Goal: Task Accomplishment & Management: Use online tool/utility

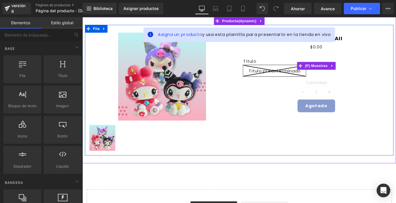
click at [288, 54] on div "Título Título predeterminado" at bounding box center [339, 70] width 161 height 32
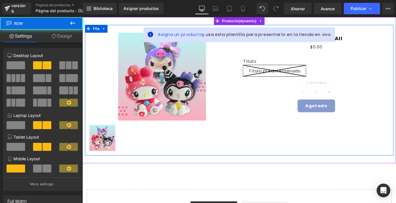
click at [395, 32] on div "Venta de liquidación (P) Imagen (P) Lista de imágenes ALCANCIA KAWAII (P) Títul…" at bounding box center [254, 98] width 339 height 144
click at [371, 33] on div "Venta de liquidación (P) Imagen (P) Lista de imágenes ALCANCIA KAWAII (P) Títul…" at bounding box center [254, 98] width 339 height 144
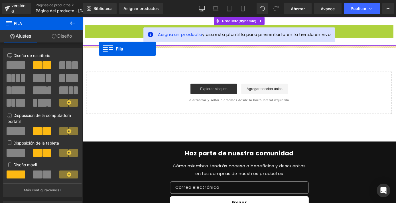
drag, startPoint x: 100, startPoint y: 31, endPoint x: 101, endPoint y: 57, distance: 26.5
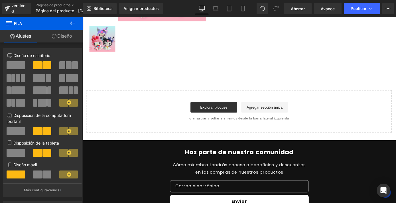
scroll to position [76, 0]
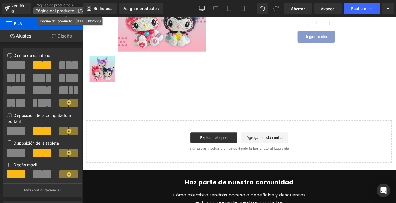
click at [73, 10] on font "Página del producto - [DATE] 13:25:28" at bounding box center [72, 10] width 73 height 5
click at [74, 11] on font "Página del producto - [DATE] 13:25:28" at bounding box center [72, 10] width 73 height 5
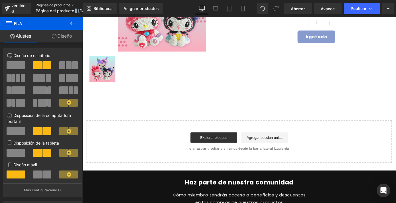
click at [72, 4] on link "Páginas de productos" at bounding box center [69, 5] width 66 height 5
click at [388, 8] on icon at bounding box center [388, 8] width 5 height 5
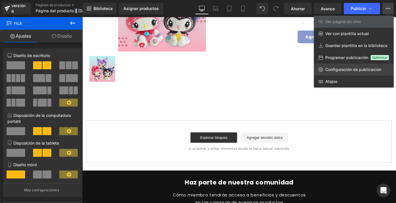
click at [332, 69] on font "Configuración de publicación" at bounding box center [353, 69] width 56 height 5
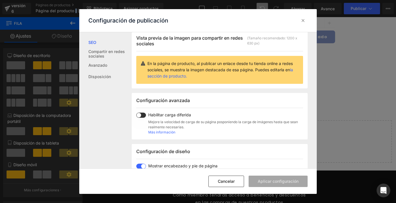
scroll to position [101, 0]
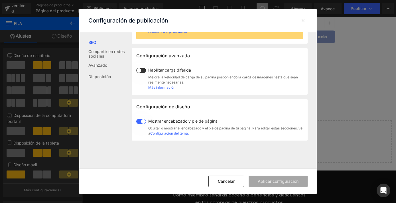
click at [141, 125] on div "Mostrar encabezado y pie de página Ocultar o mostrar el encabezado y el pie de …" at bounding box center [219, 127] width 167 height 17
click at [268, 184] on font "Aplicar configuración" at bounding box center [278, 181] width 41 height 5
click at [233, 181] on font "Cancelar" at bounding box center [226, 181] width 17 height 5
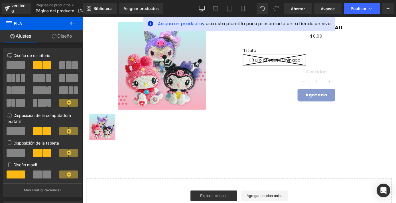
scroll to position [0, 0]
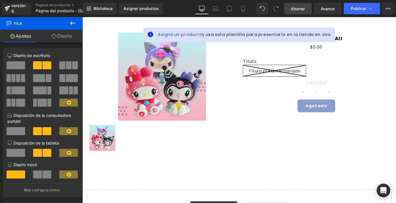
click at [296, 10] on font "Ahorrar" at bounding box center [298, 8] width 14 height 5
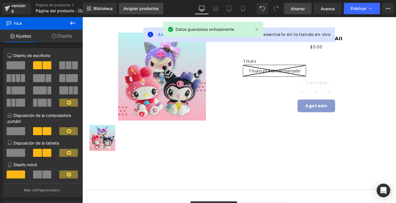
click at [154, 9] on font "Asignar productos" at bounding box center [140, 8] width 35 height 5
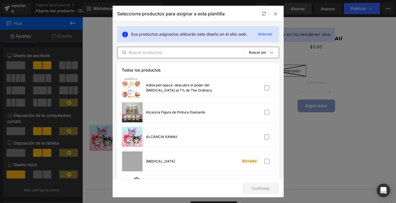
click at [158, 52] on input "text" at bounding box center [180, 52] width 127 height 7
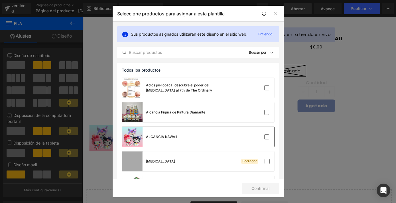
click at [167, 141] on div "ALCANCIA KAWAII" at bounding box center [149, 137] width 55 height 20
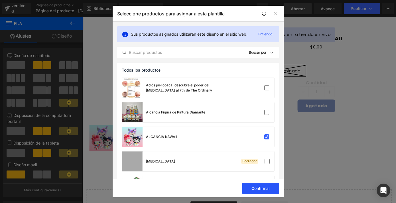
click at [253, 186] on font "Confirmar" at bounding box center [260, 188] width 19 height 5
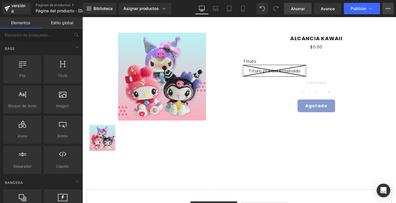
click at [388, 7] on icon at bounding box center [388, 8] width 5 height 5
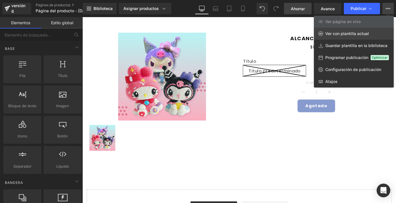
click at [356, 32] on font "Ver con plantilla actual" at bounding box center [347, 33] width 44 height 5
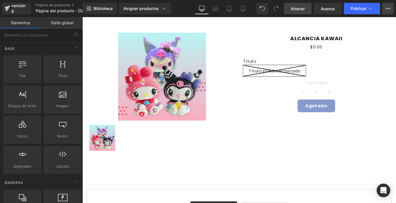
click at [383, 9] on button "Ver página en vivo Ver con plantilla actual Guardar plantilla en la biblioteca …" at bounding box center [387, 8] width 11 height 11
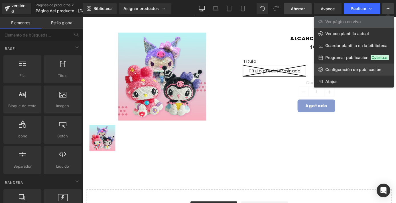
click at [333, 69] on font "Configuración de publicación" at bounding box center [353, 69] width 56 height 5
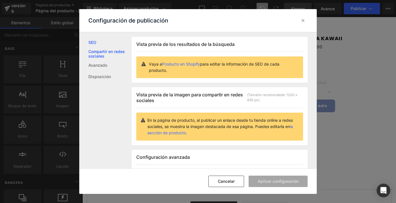
click at [99, 51] on font "Compartir en redes sociales" at bounding box center [106, 53] width 36 height 9
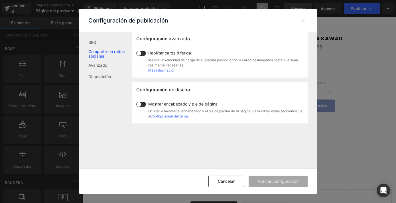
scroll to position [119, 0]
click at [144, 102] on span at bounding box center [141, 103] width 10 height 5
click at [142, 103] on span at bounding box center [141, 103] width 10 height 5
click at [104, 64] on font "Avanzado" at bounding box center [97, 65] width 19 height 5
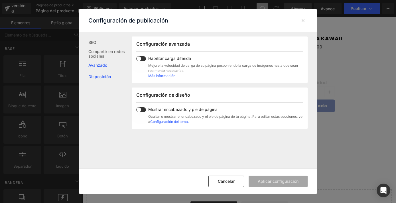
click at [107, 76] on font "Disposición" at bounding box center [99, 76] width 23 height 5
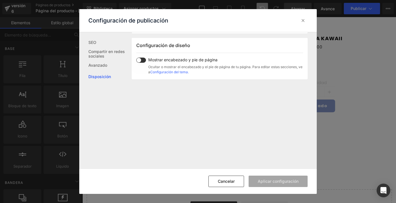
scroll to position [164, 0]
click at [144, 58] on span at bounding box center [141, 59] width 10 height 5
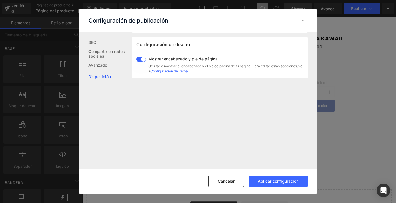
click at [143, 58] on span at bounding box center [141, 59] width 10 height 5
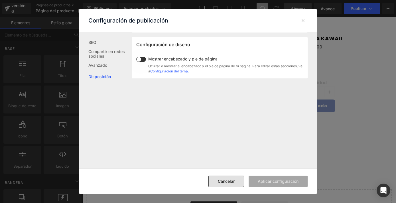
click at [229, 182] on font "Cancelar" at bounding box center [226, 181] width 17 height 5
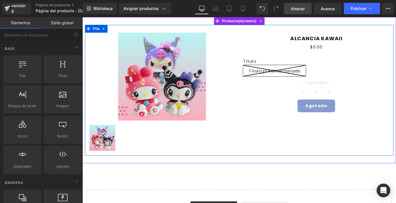
scroll to position [1, 0]
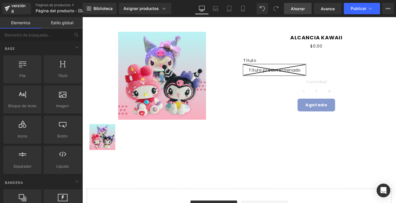
click at [148, 190] on div "Venta de liquidación (P) Imagen (P) Lista de imágenes ALCANCIA KAWAII (P) Títul…" at bounding box center [254, 134] width 345 height 236
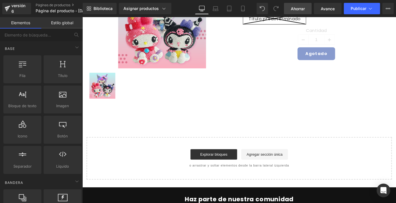
scroll to position [59, 0]
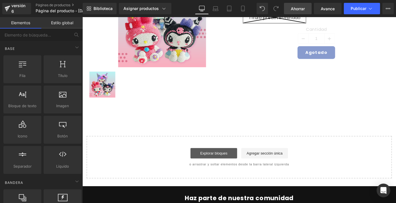
click at [226, 166] on font "Explorar bloques" at bounding box center [227, 166] width 30 height 5
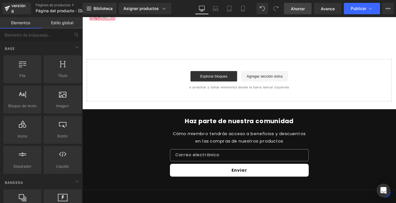
scroll to position [158, 0]
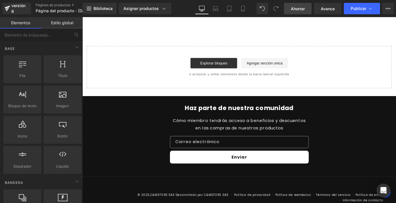
click at [173, 148] on div "Haz parte de nuestra comunidad Cómo miembro tendrás acceso a beneficios y descu…" at bounding box center [255, 145] width 328 height 65
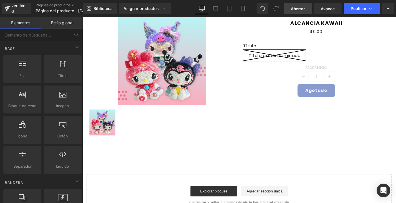
scroll to position [0, 0]
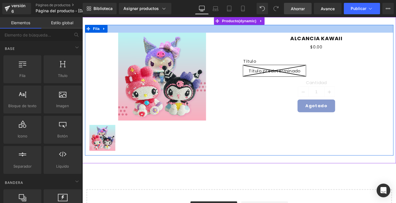
click at [192, 27] on div at bounding box center [254, 30] width 339 height 9
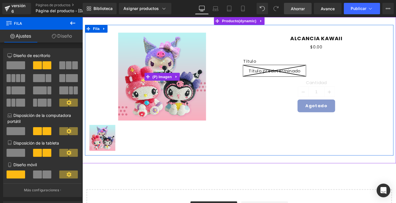
drag, startPoint x: 128, startPoint y: 84, endPoint x: 128, endPoint y: 38, distance: 45.6
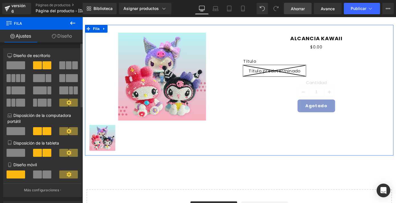
click at [46, 66] on span at bounding box center [46, 65] width 9 height 8
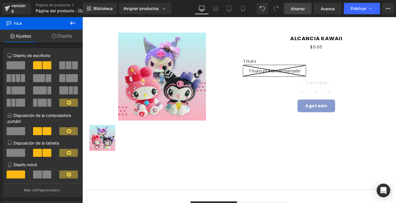
click at [184, 81] on icon at bounding box center [182, 82] width 3 height 3
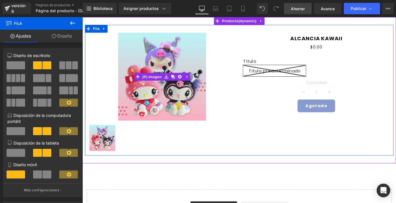
click at [183, 102] on img at bounding box center [170, 82] width 97 height 97
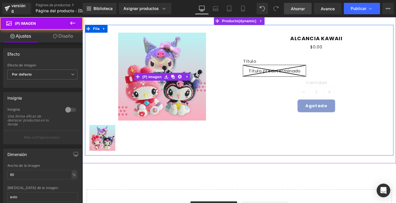
click at [168, 125] on img at bounding box center [170, 82] width 97 height 97
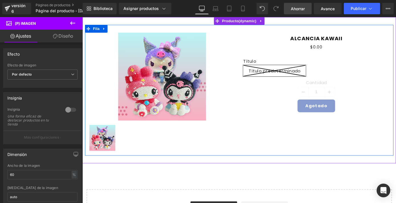
click at [272, 60] on div "Título Título predeterminado" at bounding box center [339, 70] width 161 height 32
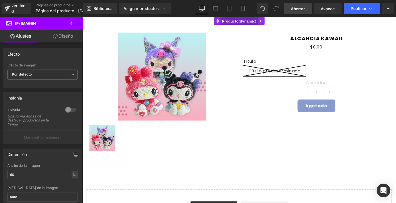
click at [257, 23] on span "Producto" at bounding box center [255, 21] width 41 height 9
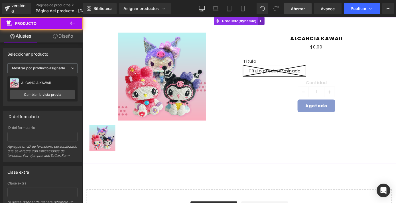
click at [278, 22] on icon at bounding box center [278, 21] width 1 height 3
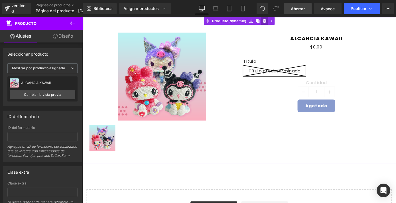
click at [283, 21] on icon at bounding box center [282, 21] width 4 height 4
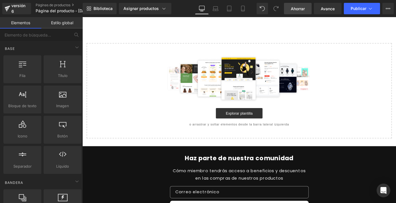
click at [181, 120] on div "Explorar plantilla" at bounding box center [254, 122] width 317 height 11
click at [65, 25] on font "Estilo global" at bounding box center [62, 22] width 22 height 5
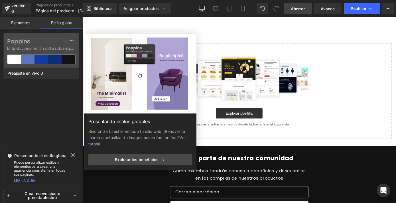
click at [20, 24] on font "Elementos" at bounding box center [20, 22] width 19 height 5
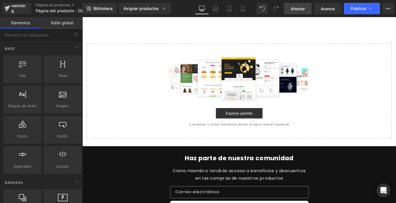
click at [142, 32] on div "Seleccione su diseño" at bounding box center [254, 83] width 345 height 133
click at [244, 159] on main "Seleccione su diseño" at bounding box center [254, 88] width 345 height 142
click at [249, 123] on font "Explorar plantilla" at bounding box center [255, 123] width 30 height 5
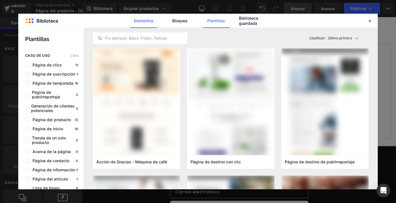
click at [152, 23] on font "Elementos" at bounding box center [144, 20] width 20 height 5
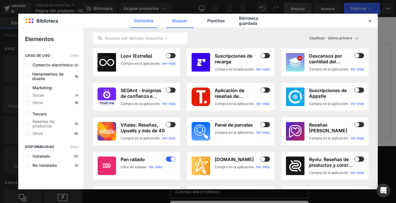
click at [180, 19] on font "Bloques" at bounding box center [179, 20] width 15 height 5
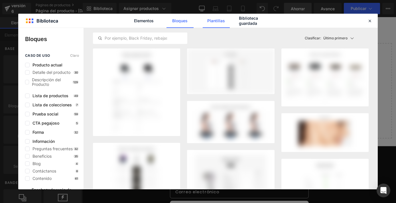
click at [219, 19] on font "Plantillas" at bounding box center [216, 20] width 18 height 5
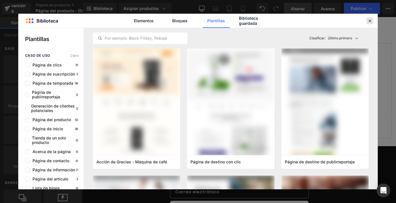
click at [371, 21] on icon at bounding box center [369, 20] width 5 height 5
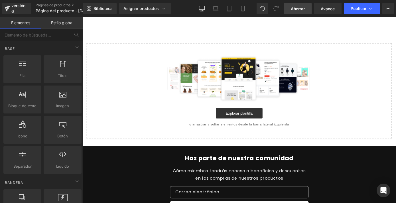
click at [62, 24] on font "Estilo global" at bounding box center [62, 22] width 22 height 5
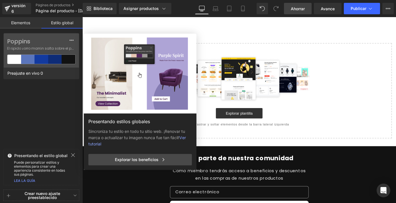
click at [30, 21] on font "Elementos" at bounding box center [20, 22] width 19 height 5
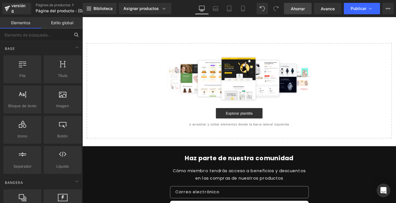
click at [29, 33] on input "text" at bounding box center [35, 34] width 70 height 13
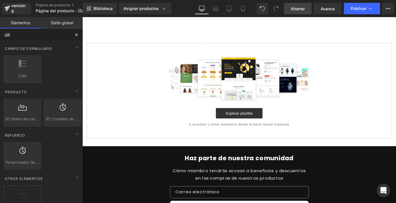
type input "G"
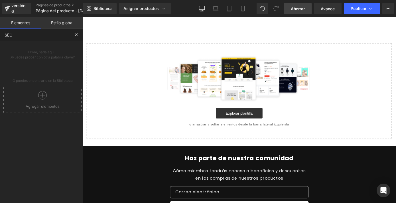
click at [46, 100] on div at bounding box center [42, 97] width 75 height 13
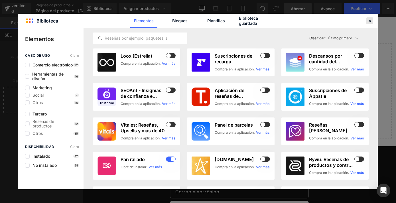
type input "SEC"
click at [372, 22] on div at bounding box center [369, 20] width 7 height 7
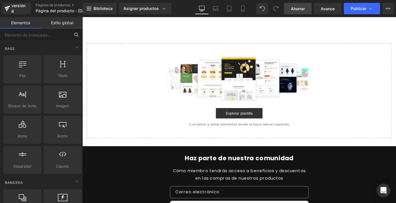
click at [53, 38] on input "text" at bounding box center [35, 34] width 70 height 13
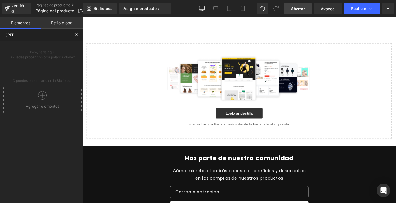
click at [38, 95] on circle at bounding box center [42, 95] width 8 height 8
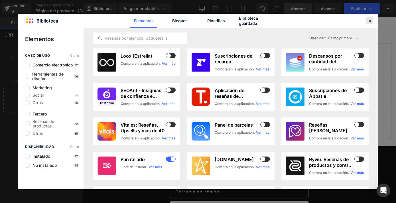
type input "GRIT"
click at [370, 18] on icon at bounding box center [369, 20] width 5 height 5
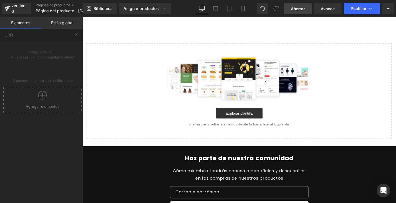
click at [325, 125] on div "Explorar plantilla" at bounding box center [254, 122] width 317 height 11
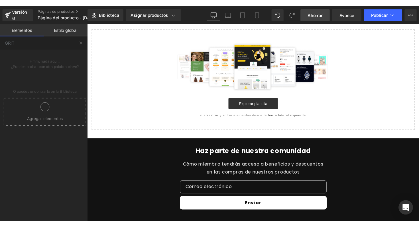
scroll to position [47, 0]
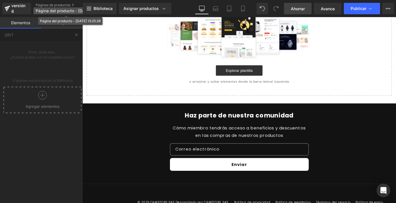
click at [67, 8] on font "Página del producto - [DATE] 13:25:28" at bounding box center [72, 10] width 73 height 5
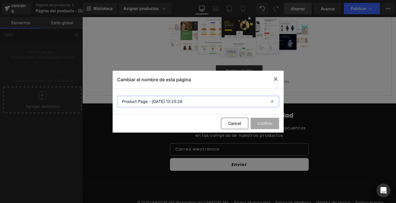
click at [133, 106] on input "Product Page - [DATE] 13:25:28" at bounding box center [198, 101] width 162 height 11
type input "ALCANCIA KAWAII"
click at [259, 118] on button "Confirmar" at bounding box center [263, 123] width 32 height 11
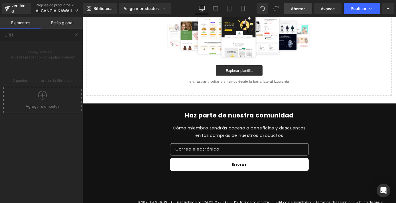
click at [160, 85] on div "Empieza a construir tu página Explorar plantilla o arrastrar y soltar elementos…" at bounding box center [254, 51] width 335 height 104
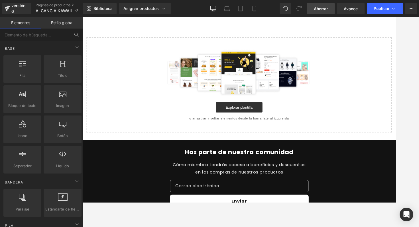
scroll to position [0, 0]
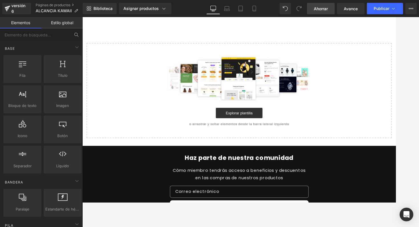
click at [221, 27] on div "Seleccione su diseño" at bounding box center [254, 83] width 345 height 133
click at [105, 9] on font "Biblioteca" at bounding box center [102, 8] width 19 height 5
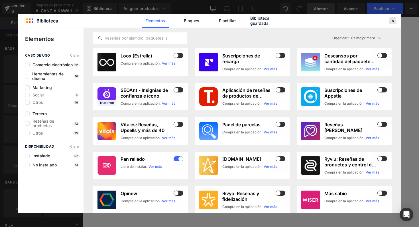
click at [395, 22] on icon at bounding box center [392, 20] width 5 height 5
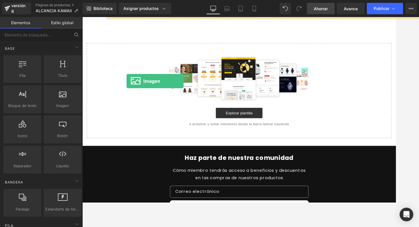
drag, startPoint x: 137, startPoint y: 120, endPoint x: 130, endPoint y: 87, distance: 33.6
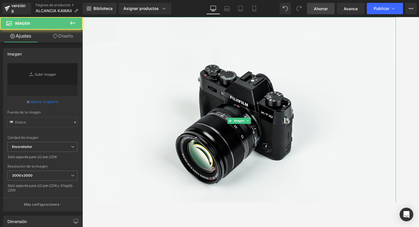
type input "//[DOMAIN_NAME][URL]"
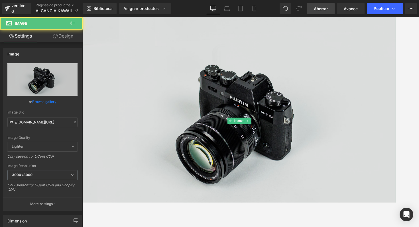
click at [133, 73] on img at bounding box center [254, 131] width 345 height 229
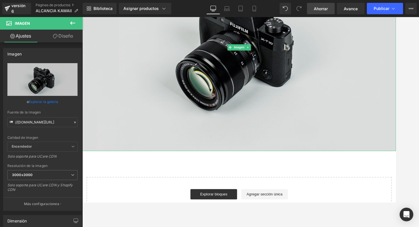
scroll to position [81, 0]
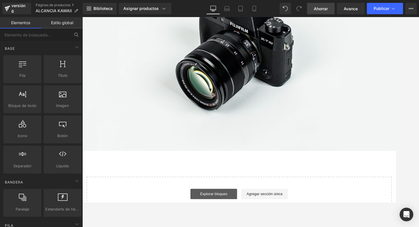
click at [223, 203] on font "Explorar bloques" at bounding box center [227, 212] width 30 height 5
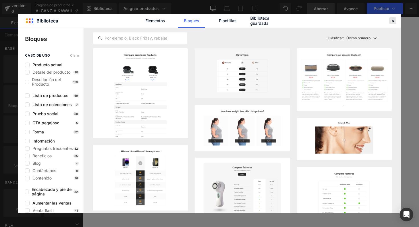
drag, startPoint x: 391, startPoint y: 19, endPoint x: 305, endPoint y: 40, distance: 88.2
click at [391, 19] on icon at bounding box center [392, 20] width 5 height 5
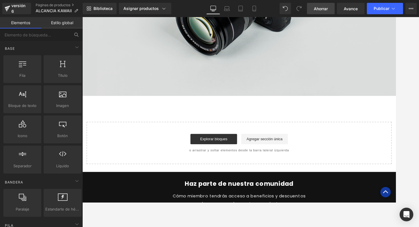
scroll to position [144, 0]
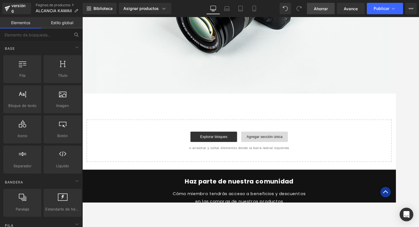
click at [289, 151] on font "Agregar sección única" at bounding box center [283, 149] width 40 height 5
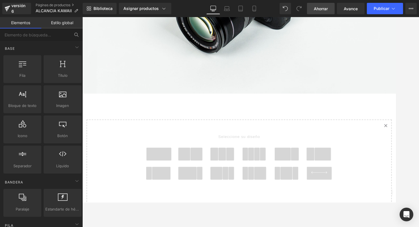
click at [204, 169] on span at bounding box center [207, 168] width 13 height 14
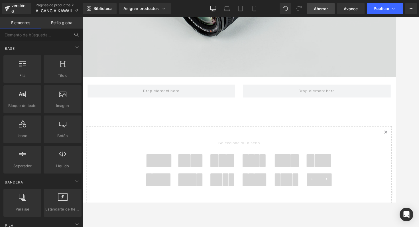
scroll to position [158, 0]
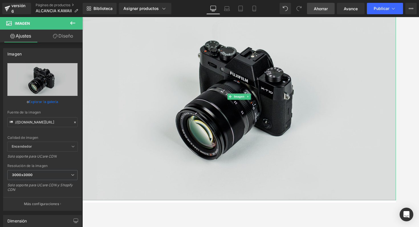
scroll to position [0, 0]
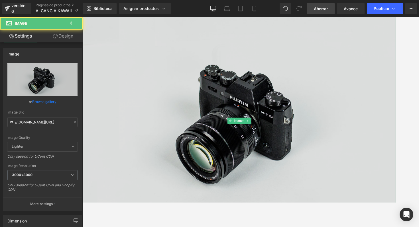
click at [255, 71] on img at bounding box center [254, 131] width 345 height 229
click at [177, 105] on img at bounding box center [254, 131] width 345 height 229
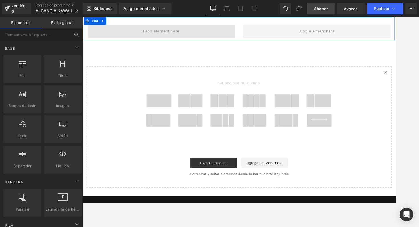
click at [245, 34] on span at bounding box center [169, 33] width 162 height 14
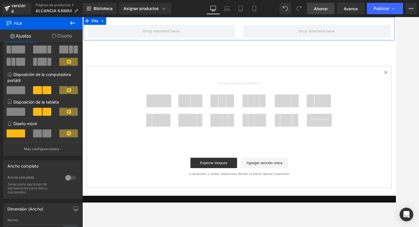
scroll to position [5, 0]
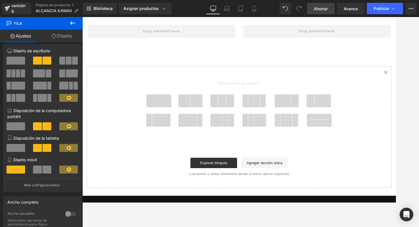
click at [69, 22] on icon at bounding box center [72, 23] width 7 height 7
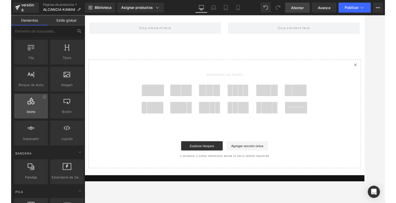
scroll to position [15, 0]
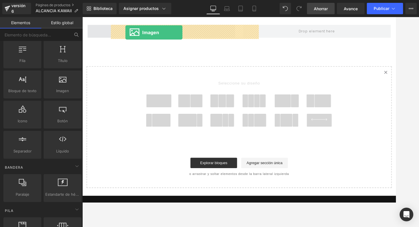
drag, startPoint x: 139, startPoint y: 99, endPoint x: 130, endPoint y: 34, distance: 65.6
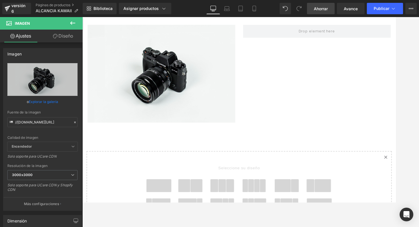
click at [75, 23] on icon at bounding box center [72, 22] width 5 height 3
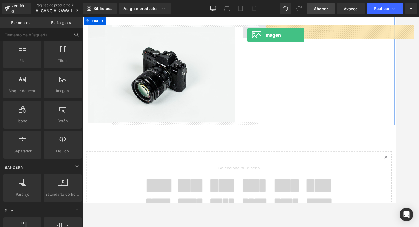
drag, startPoint x: 136, startPoint y: 104, endPoint x: 264, endPoint y: 37, distance: 144.8
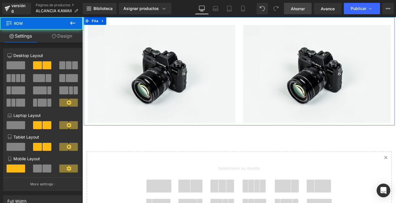
click at [144, 21] on div "Imagen Imagen Fila" at bounding box center [255, 76] width 342 height 119
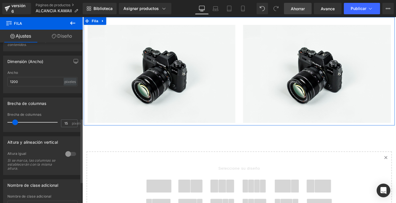
scroll to position [189, 0]
click at [61, 37] on font "Diseño" at bounding box center [64, 36] width 15 height 6
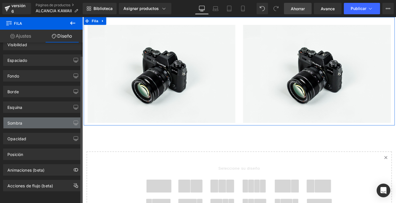
scroll to position [0, 0]
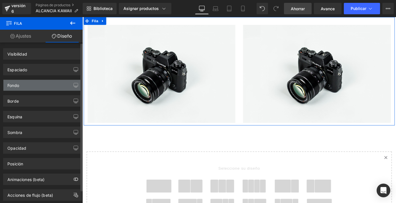
click at [53, 83] on div "Fondo" at bounding box center [42, 85] width 78 height 11
click at [52, 85] on div "Fondo" at bounding box center [42, 85] width 78 height 11
click at [74, 83] on icon "button" at bounding box center [76, 85] width 5 height 5
click at [58, 90] on div "Fondo" at bounding box center [42, 85] width 78 height 11
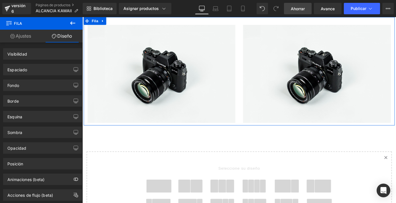
click at [33, 31] on link "Ajustes" at bounding box center [20, 36] width 41 height 13
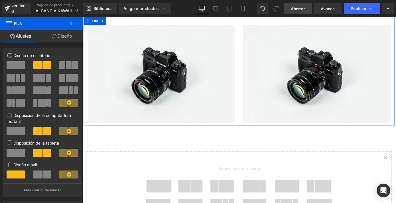
click at [70, 36] on font "Diseño" at bounding box center [64, 36] width 15 height 6
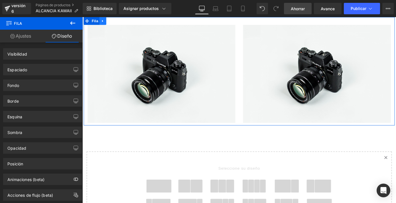
click at [101, 21] on link at bounding box center [104, 21] width 7 height 9
click at [94, 22] on font "Fila" at bounding box center [96, 21] width 7 height 5
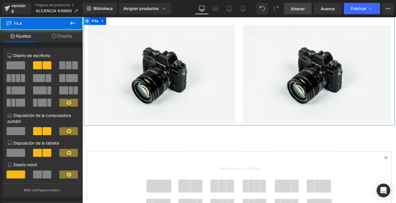
click at [88, 21] on icon at bounding box center [87, 21] width 4 height 4
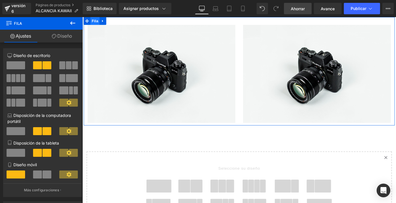
click at [99, 22] on font "Fila" at bounding box center [96, 21] width 7 height 5
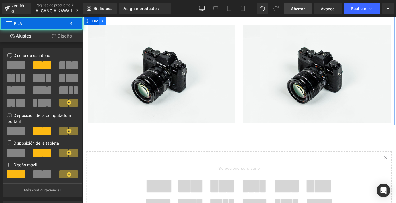
click at [105, 22] on icon at bounding box center [105, 21] width 4 height 4
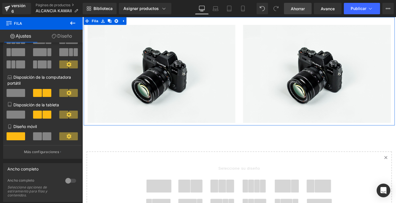
scroll to position [38, 0]
click at [66, 35] on font "Diseño" at bounding box center [64, 36] width 15 height 6
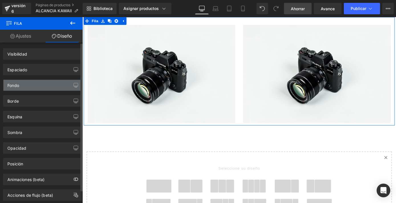
click at [41, 83] on div "Fondo" at bounding box center [42, 85] width 78 height 11
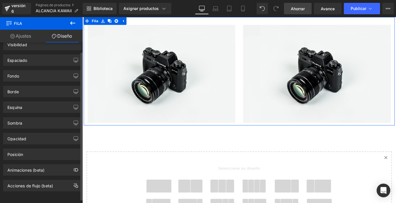
scroll to position [0, 0]
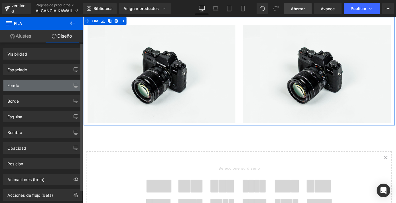
click at [30, 84] on div "Fondo" at bounding box center [42, 85] width 78 height 11
click at [24, 79] on div "Fondo" at bounding box center [42, 83] width 85 height 16
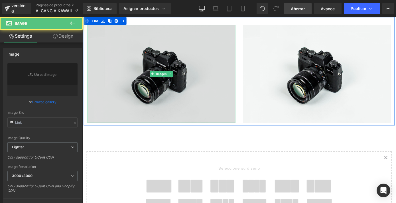
type input "//[DOMAIN_NAME][URL]"
click at [122, 74] on img at bounding box center [169, 80] width 162 height 108
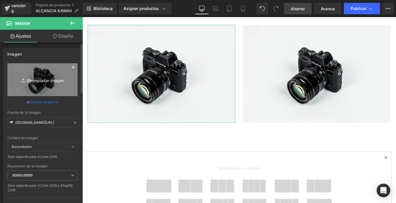
click at [50, 81] on font "Reemplazar imagen" at bounding box center [45, 80] width 37 height 5
type input "C:\fakepath\WEB ALCANCIA-01.webp"
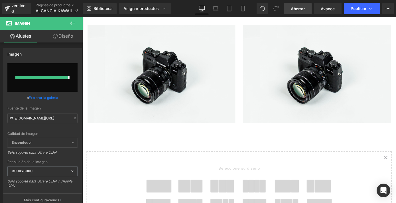
type input "[URL][DOMAIN_NAME]"
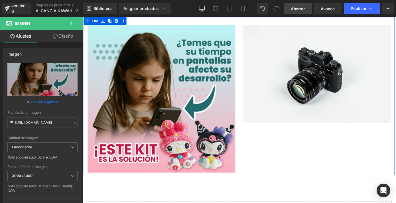
click at [163, 22] on div "Imagen Imagen Fila" at bounding box center [255, 104] width 342 height 174
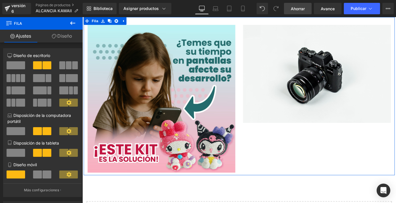
click at [65, 35] on font "Diseño" at bounding box center [64, 36] width 15 height 6
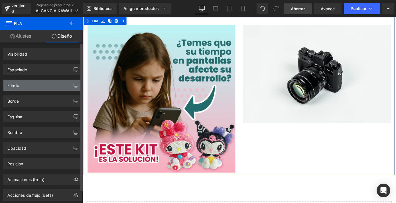
click at [37, 86] on div "Fondo" at bounding box center [42, 85] width 78 height 11
click at [71, 84] on button "button" at bounding box center [75, 85] width 9 height 11
click at [60, 82] on div "Fondo" at bounding box center [42, 85] width 78 height 11
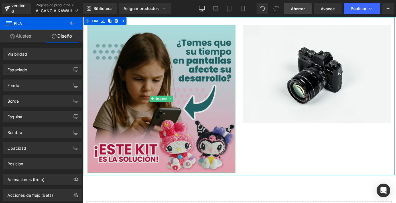
click at [102, 62] on img at bounding box center [169, 107] width 162 height 162
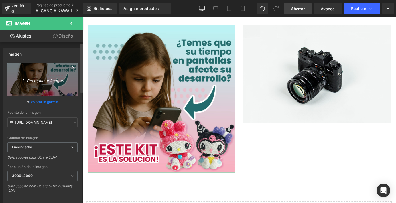
click at [56, 81] on font "Reemplazar imagen" at bounding box center [45, 80] width 37 height 5
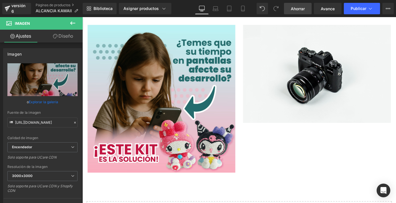
type input "C:\fakepath\WEB ALCANCIA-01.webp"
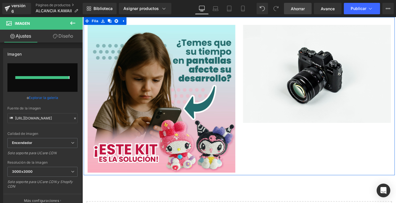
type input "[URL][DOMAIN_NAME]"
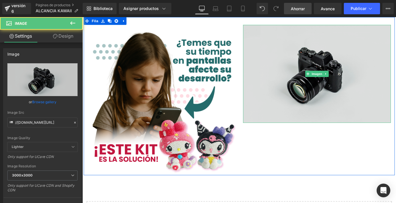
click at [297, 112] on img at bounding box center [340, 80] width 162 height 108
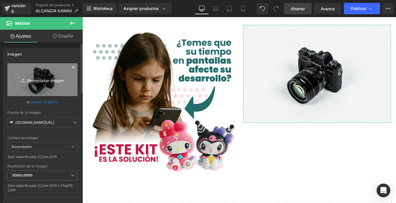
click at [56, 81] on font "Reemplazar imagen" at bounding box center [45, 80] width 37 height 5
type input "C:\fakepath\WEB ALCANCIA-02.webp"
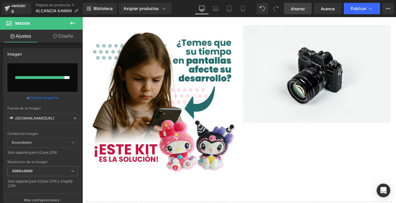
type input "[URL][DOMAIN_NAME]"
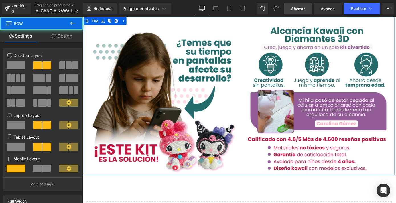
click at [85, 50] on div "Imagen" at bounding box center [169, 107] width 171 height 162
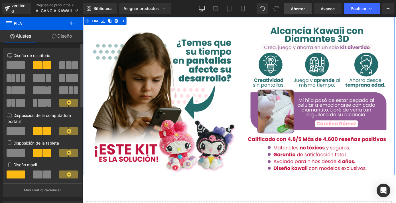
click at [67, 103] on icon at bounding box center [68, 102] width 5 height 5
click at [66, 35] on font "Diseño" at bounding box center [64, 36] width 15 height 6
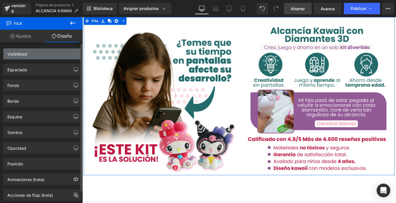
click at [34, 56] on div "Visibilidad" at bounding box center [42, 53] width 78 height 11
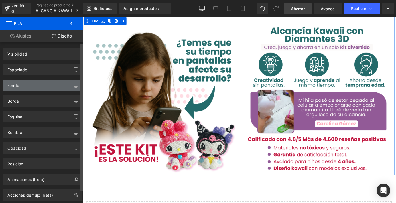
click at [31, 86] on div "Fondo" at bounding box center [42, 85] width 78 height 11
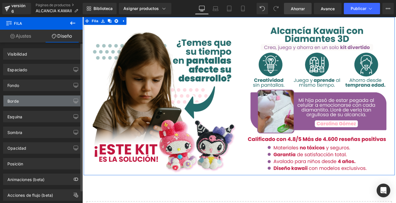
click at [28, 98] on div "Borde" at bounding box center [42, 100] width 78 height 11
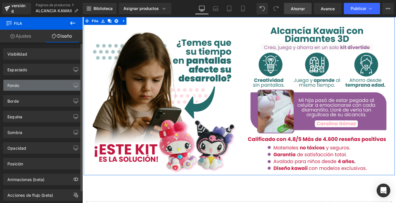
click at [35, 86] on div "Fondo" at bounding box center [42, 85] width 78 height 11
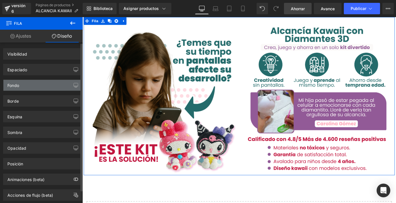
click at [35, 86] on div "Fondo" at bounding box center [42, 85] width 78 height 11
click at [74, 84] on icon "button" at bounding box center [76, 85] width 5 height 5
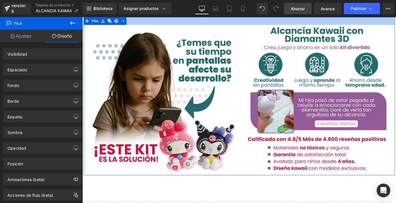
click at [272, 20] on div at bounding box center [255, 21] width 342 height 9
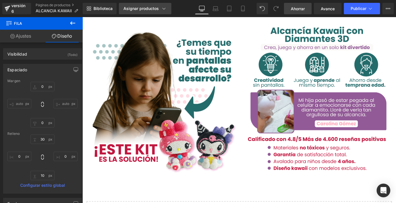
click at [154, 8] on font "Asignar productos" at bounding box center [140, 8] width 35 height 5
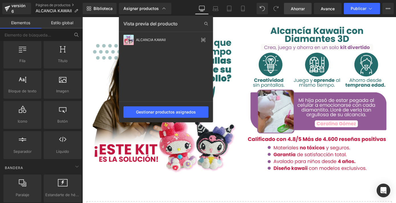
click at [228, 23] on div at bounding box center [238, 110] width 313 height 186
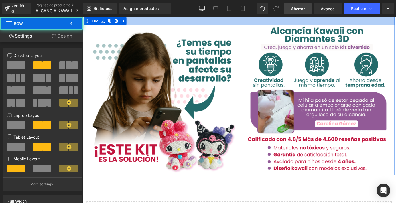
click at [224, 22] on div at bounding box center [255, 21] width 342 height 9
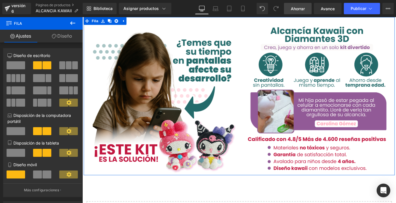
click at [59, 40] on link "Diseño" at bounding box center [61, 36] width 41 height 13
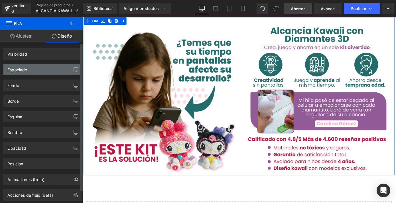
click at [27, 70] on font "Espaciado" at bounding box center [17, 69] width 20 height 5
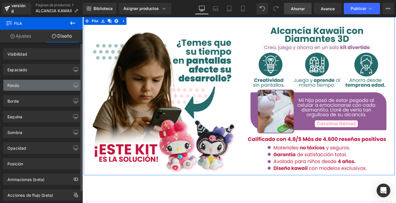
click at [25, 83] on div "Fondo" at bounding box center [42, 85] width 78 height 11
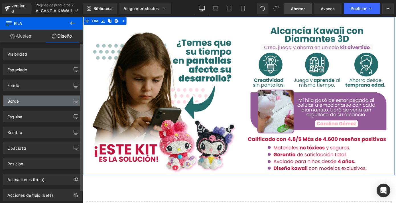
click at [23, 101] on div "Borde" at bounding box center [42, 100] width 78 height 11
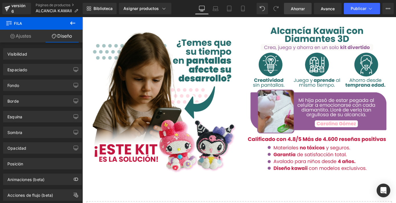
click at [300, 9] on font "Ahorrar" at bounding box center [298, 8] width 14 height 5
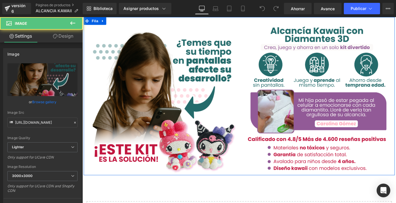
click at [82, 17] on div at bounding box center [82, 17] width 0 height 0
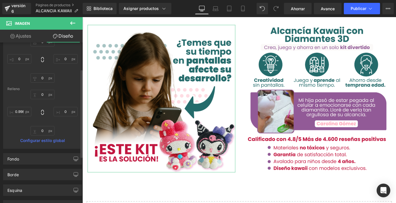
scroll to position [49, 0]
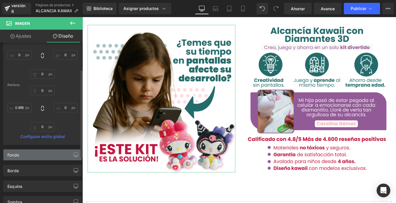
click at [38, 154] on div "Fondo" at bounding box center [42, 154] width 78 height 11
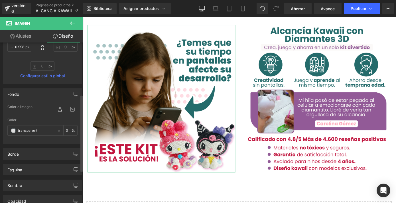
scroll to position [111, 0]
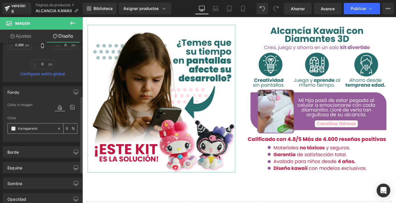
click at [45, 129] on input "transparent" at bounding box center [36, 128] width 36 height 6
click at [58, 128] on icon at bounding box center [59, 128] width 2 height 2
click at [14, 128] on span at bounding box center [13, 128] width 5 height 5
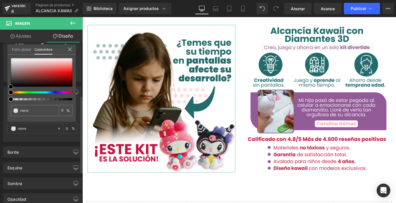
click at [28, 50] on font "Estilo global" at bounding box center [21, 49] width 19 height 4
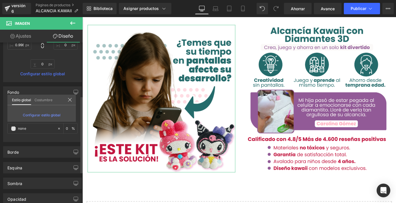
click at [45, 99] on font "Costumbre" at bounding box center [43, 100] width 18 height 4
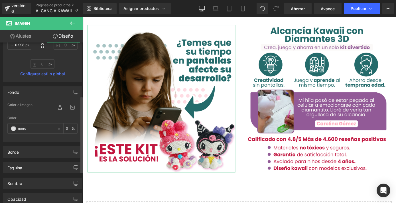
click at [39, 119] on div "Color" at bounding box center [42, 118] width 70 height 4
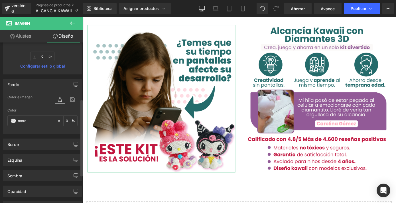
scroll to position [118, 0]
click at [46, 122] on input "none" at bounding box center [36, 122] width 36 height 6
click at [58, 122] on icon at bounding box center [59, 122] width 2 height 2
click at [39, 122] on input "none" at bounding box center [36, 122] width 36 height 6
click at [13, 123] on span at bounding box center [13, 122] width 5 height 5
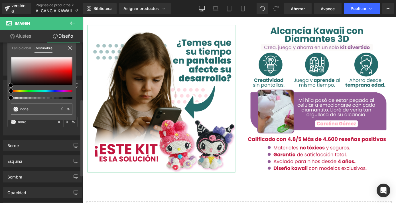
type input "#000000"
type input "3"
type input "#000000"
type input "3"
type input "8"
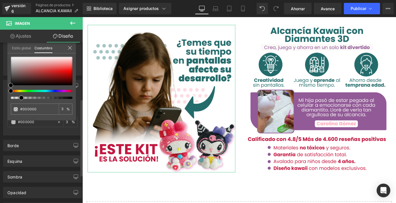
type input "8"
type input "17"
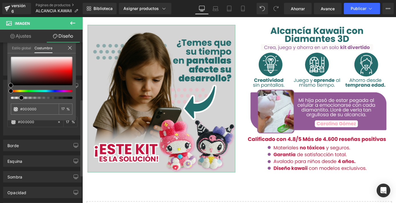
type input "32"
type input "38"
type input "42"
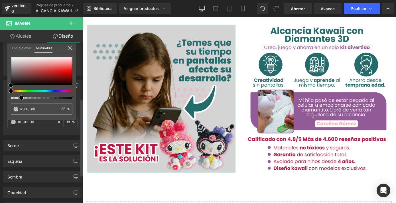
type input "42"
type input "45"
type input "49"
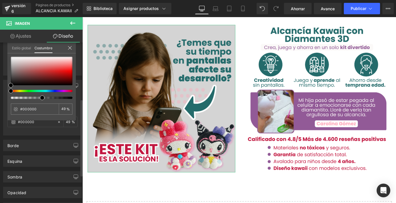
type input "51"
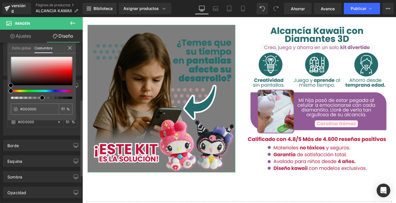
type input "56"
type input "61"
type input "65"
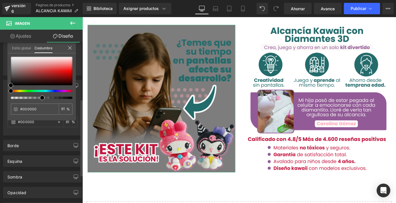
type input "65"
type input "69"
type input "71"
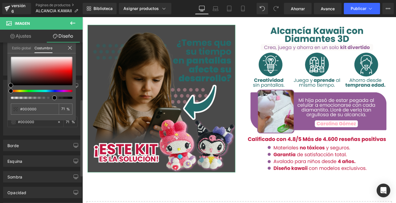
type input "73"
type input "74"
type input "76"
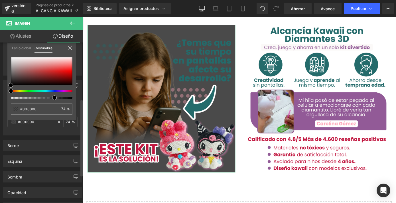
type input "76"
type input "80"
type input "82"
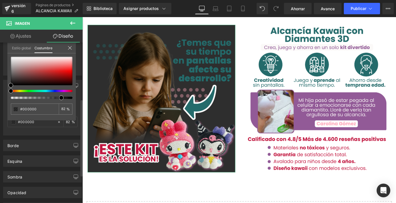
type input "83"
type input "82"
type input "78"
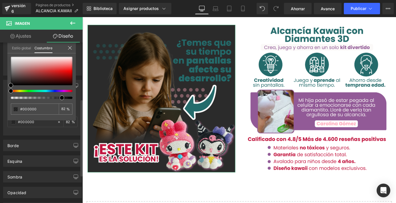
type input "78"
type input "74"
type input "66"
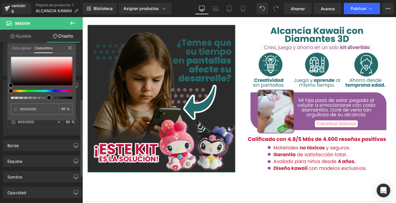
type input "62"
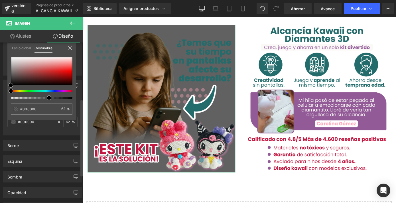
type input "56"
type input "52"
type input "49"
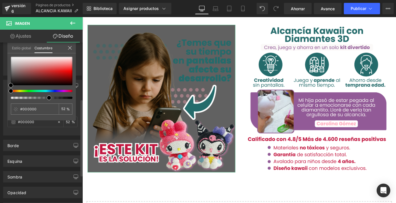
type input "49"
type input "45"
type input "37"
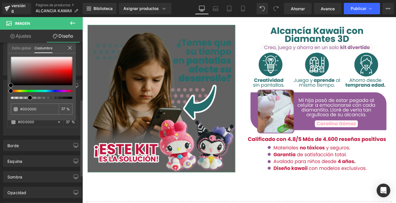
type input "31"
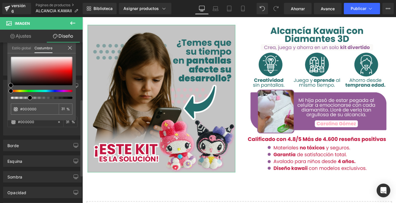
type input "23"
type input "18"
type input "12"
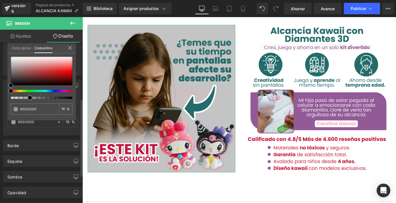
type input "12"
type input "9"
type input "4"
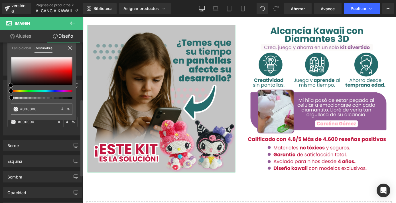
type input "1"
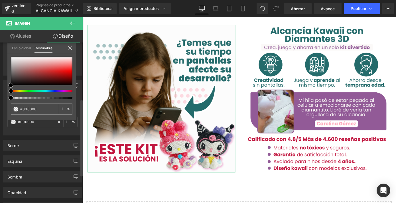
drag, startPoint x: 11, startPoint y: 97, endPoint x: 4, endPoint y: 97, distance: 6.3
click at [4, 97] on div "Fondo Color e imagen color rgba(0, 0, 0, 0.01) Color #000000 1 % Imagen Reempla…" at bounding box center [42, 106] width 85 height 60
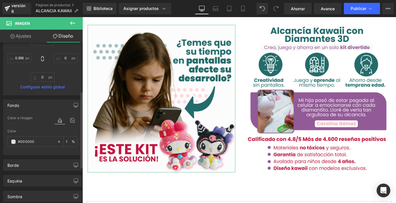
scroll to position [98, 0]
click at [32, 103] on div "Fondo" at bounding box center [42, 105] width 78 height 11
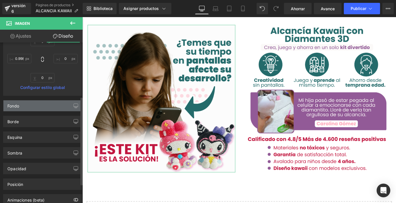
click at [32, 103] on div "Fondo" at bounding box center [42, 105] width 78 height 11
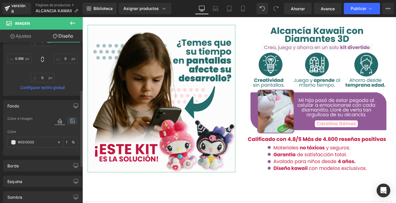
click at [70, 121] on icon at bounding box center [72, 120] width 10 height 7
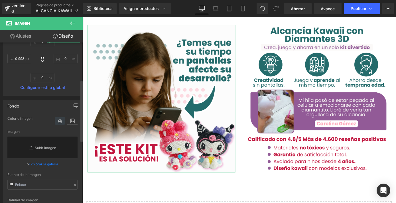
click at [62, 121] on icon at bounding box center [60, 120] width 10 height 7
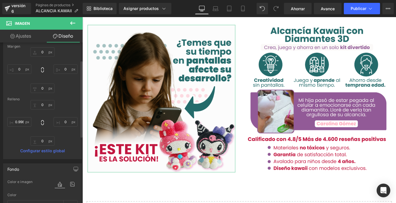
scroll to position [0, 0]
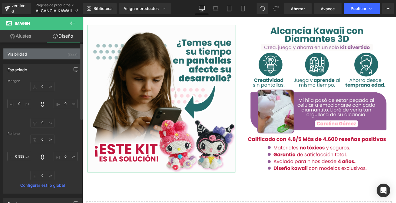
click at [48, 55] on div "Visibilidad (Todo)" at bounding box center [42, 53] width 78 height 11
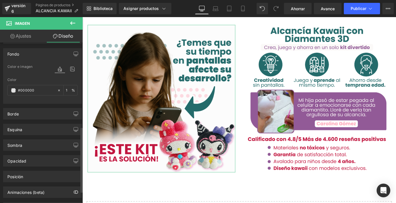
scroll to position [209, 0]
click at [43, 114] on div "Borde" at bounding box center [42, 113] width 78 height 11
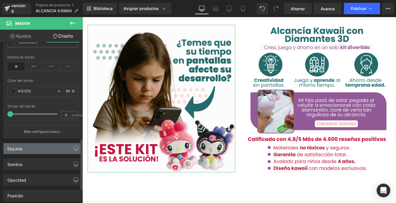
click at [35, 147] on div "Esquina" at bounding box center [42, 148] width 78 height 11
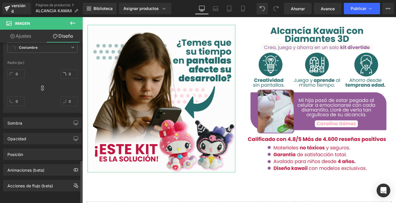
scroll to position [429, 0]
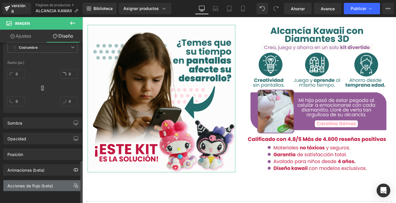
click at [34, 183] on font "Acciones de flujo (beta)" at bounding box center [30, 185] width 46 height 5
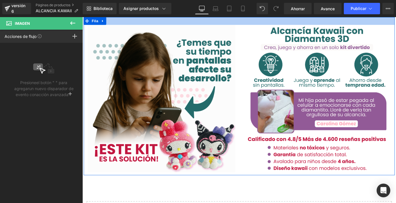
click at [125, 18] on div at bounding box center [255, 21] width 342 height 9
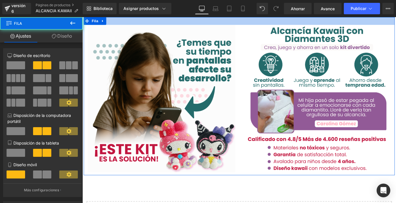
click at [121, 21] on div at bounding box center [255, 21] width 342 height 9
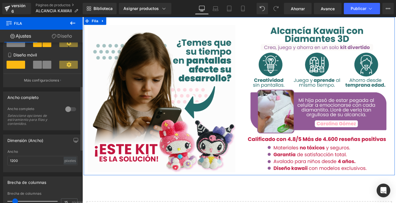
scroll to position [108, 0]
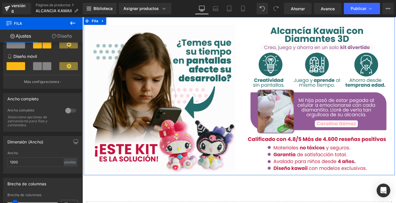
click at [65, 35] on font "Diseño" at bounding box center [64, 36] width 15 height 6
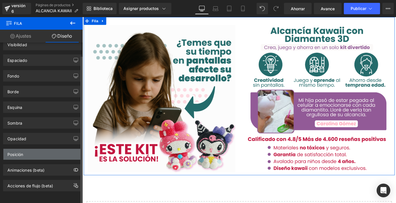
scroll to position [0, 0]
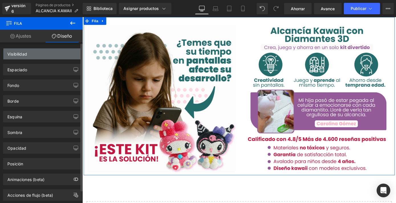
click at [41, 56] on div "Visibilidad" at bounding box center [42, 53] width 78 height 11
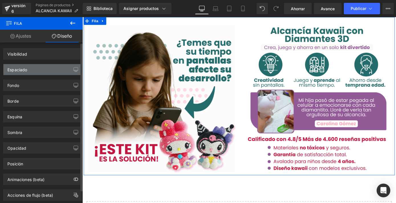
click at [42, 66] on div "Espaciado" at bounding box center [42, 69] width 78 height 11
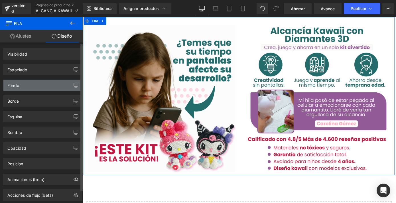
click at [38, 88] on div "Fondo" at bounding box center [42, 85] width 78 height 11
click at [37, 86] on div "Fondo" at bounding box center [42, 85] width 78 height 11
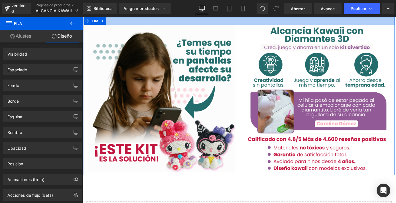
click at [116, 20] on div at bounding box center [255, 21] width 342 height 9
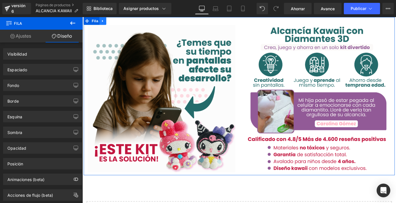
click at [103, 21] on icon at bounding box center [105, 21] width 4 height 4
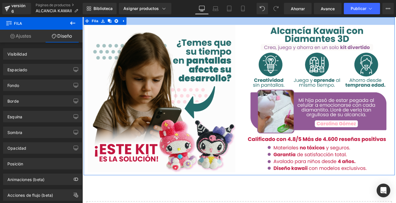
click at [144, 19] on div at bounding box center [255, 21] width 342 height 9
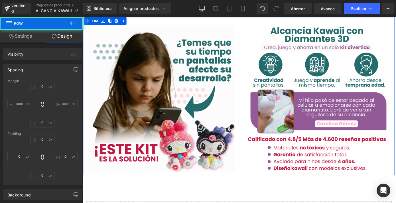
type input "0"
type input "30"
type input "0"
type input "10"
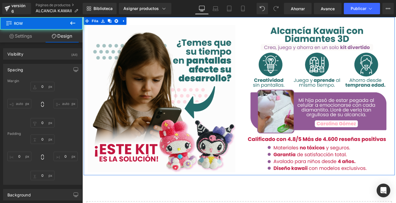
type input "0"
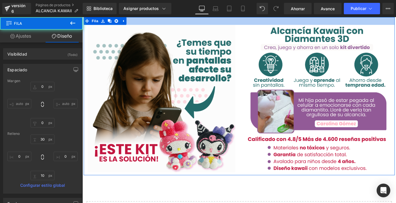
click at [142, 22] on div at bounding box center [255, 21] width 342 height 9
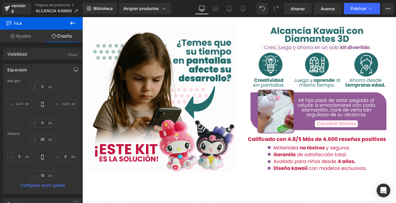
click at [74, 19] on button at bounding box center [73, 23] width 20 height 13
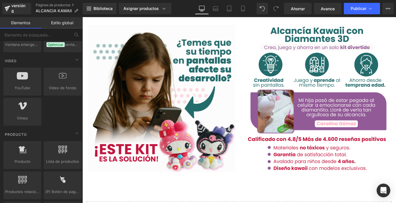
scroll to position [485, 0]
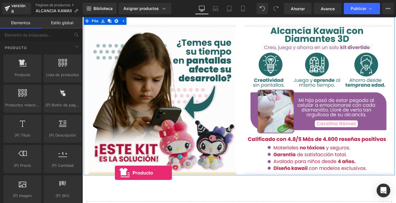
drag, startPoint x: 105, startPoint y: 89, endPoint x: 116, endPoint y: 188, distance: 98.6
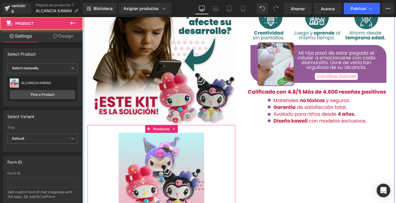
scroll to position [68, 0]
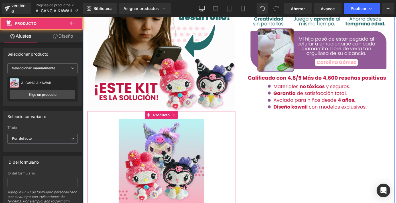
click at [131, 173] on img at bounding box center [169, 176] width 94 height 94
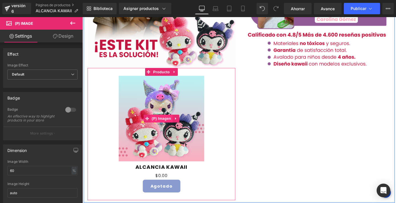
scroll to position [117, 0]
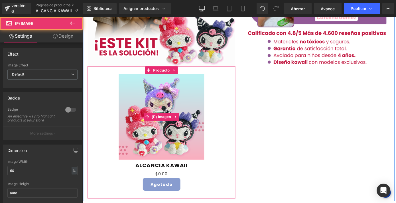
click at [222, 156] on div "Venta de liquidación" at bounding box center [169, 127] width 157 height 94
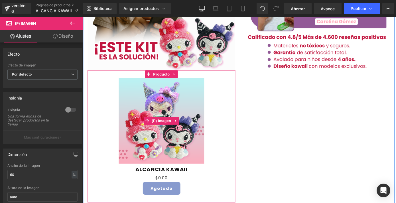
scroll to position [110, 0]
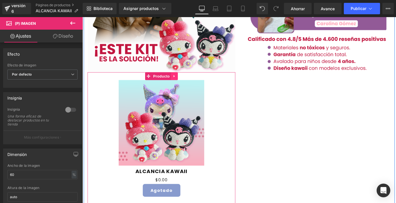
click at [184, 81] on icon at bounding box center [184, 82] width 4 height 4
click at [189, 80] on icon at bounding box center [187, 82] width 4 height 4
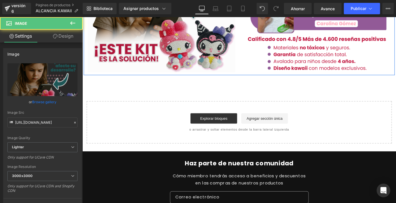
click at [82, 17] on div at bounding box center [82, 17] width 0 height 0
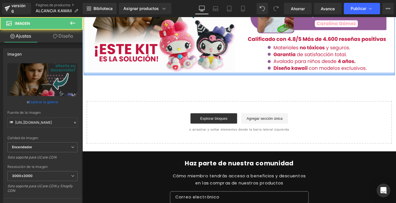
click at [170, 80] on div at bounding box center [255, 79] width 342 height 3
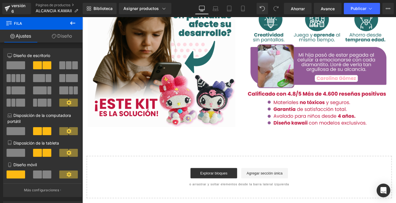
scroll to position [0, 0]
